Goal: Task Accomplishment & Management: Use online tool/utility

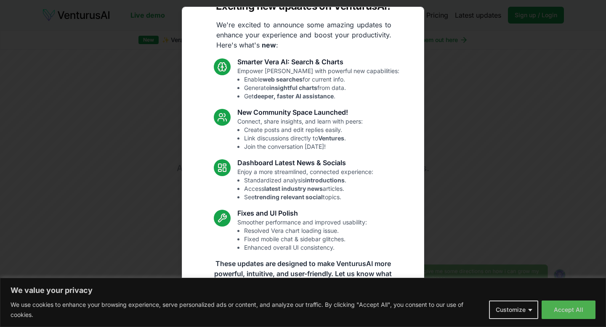
scroll to position [21, 0]
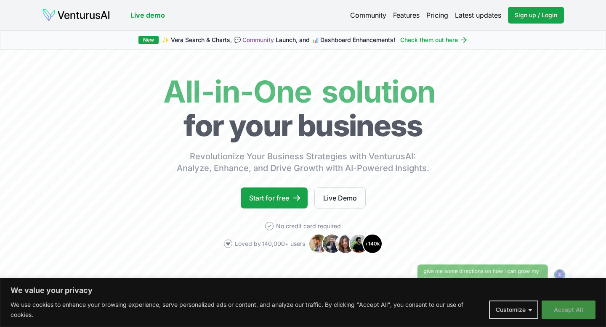
click at [559, 309] on button "Accept All" at bounding box center [569, 310] width 54 height 19
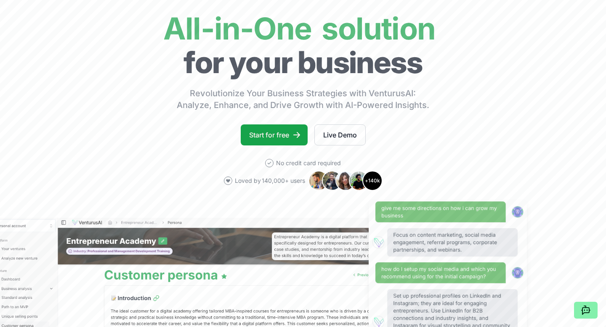
scroll to position [64, 0]
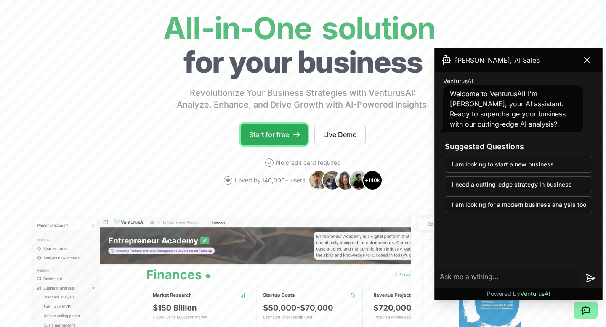
click at [271, 134] on link "Start for free" at bounding box center [274, 134] width 67 height 21
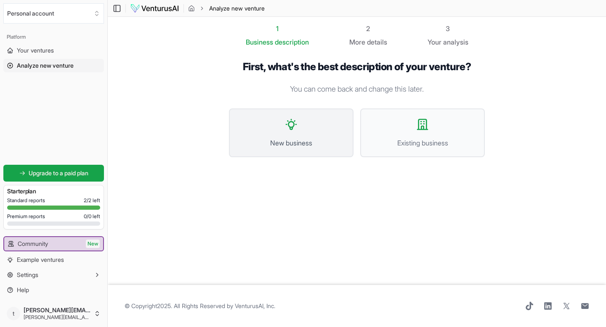
click at [302, 139] on span "New business" at bounding box center [291, 143] width 106 height 10
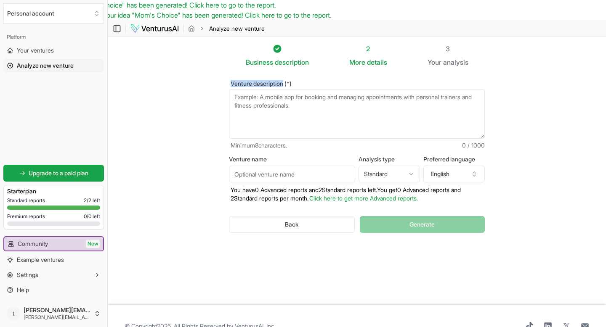
drag, startPoint x: 286, startPoint y: 85, endPoint x: 231, endPoint y: 82, distance: 55.6
click at [231, 82] on label "Venture description (*)" at bounding box center [357, 84] width 256 height 6
copy label "Venture description"
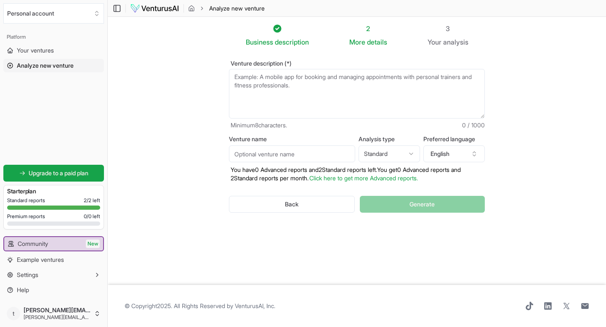
click at [310, 88] on textarea "Venture description (*)" at bounding box center [357, 94] width 256 height 50
paste textarea "This interior styling venture offers soulful, boutique-style Room Refresh servi…"
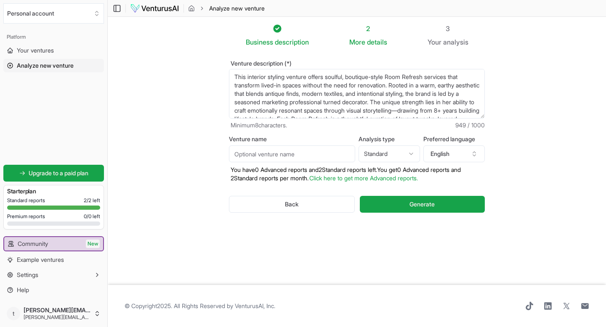
scroll to position [46, 0]
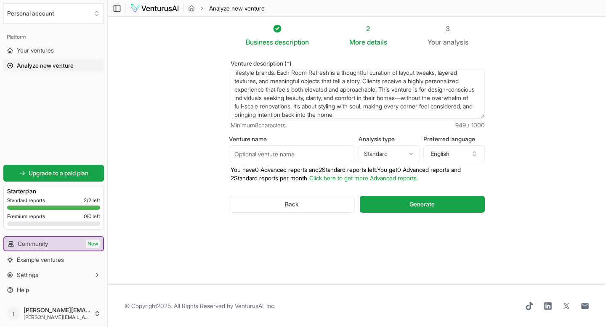
type textarea "This interior styling venture offers soulful, boutique-style Room Refresh servi…"
click at [266, 161] on input "Venture name" at bounding box center [292, 154] width 126 height 17
type input "Studio Editory"
click at [396, 154] on html "We value your privacy We use cookies to enhance your browsing experience, serve…" at bounding box center [303, 163] width 606 height 327
click at [419, 206] on span "Generate" at bounding box center [421, 204] width 25 height 8
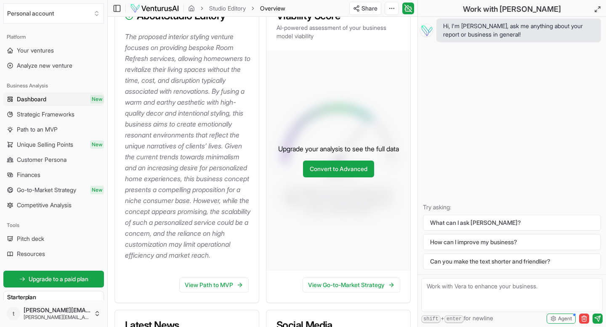
scroll to position [129, 0]
click at [203, 292] on link "View Path to MVP" at bounding box center [213, 284] width 69 height 15
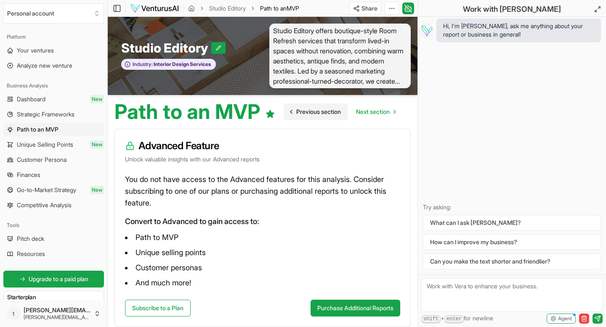
click at [308, 112] on span "Previous section" at bounding box center [318, 112] width 45 height 8
